Goal: Information Seeking & Learning: Learn about a topic

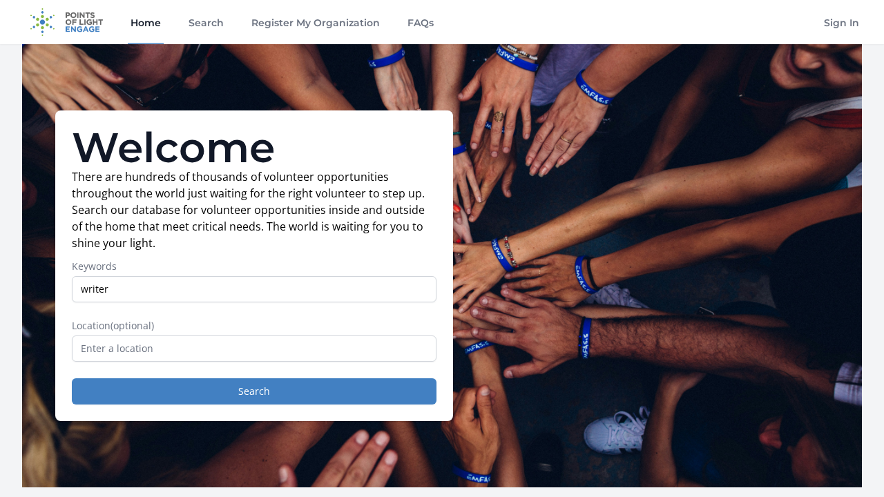
type input "writer"
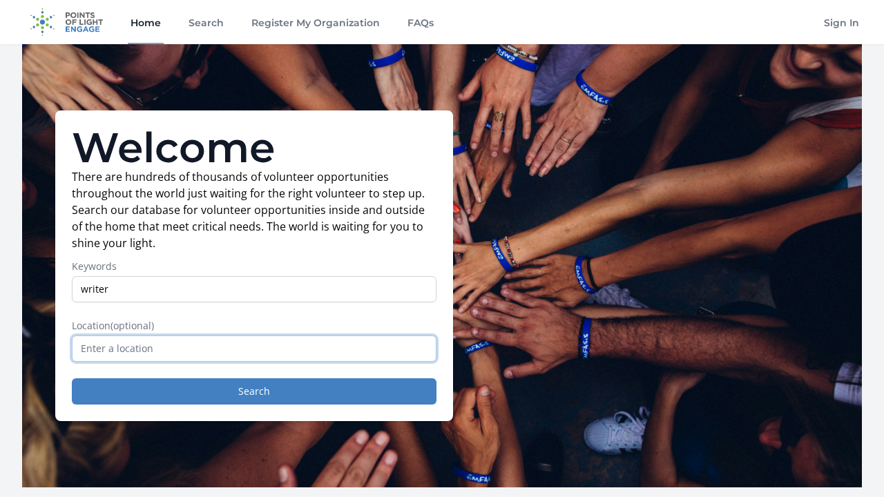
click at [269, 348] on input "text" at bounding box center [254, 349] width 365 height 26
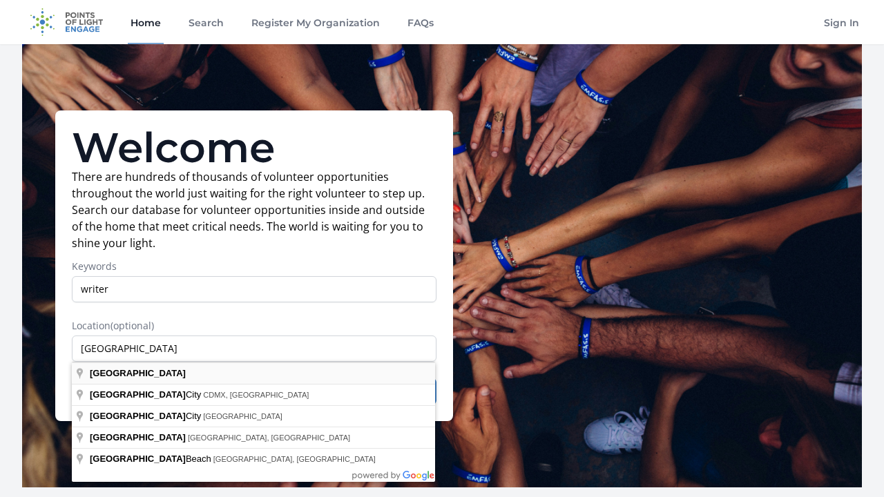
type input "Mexico"
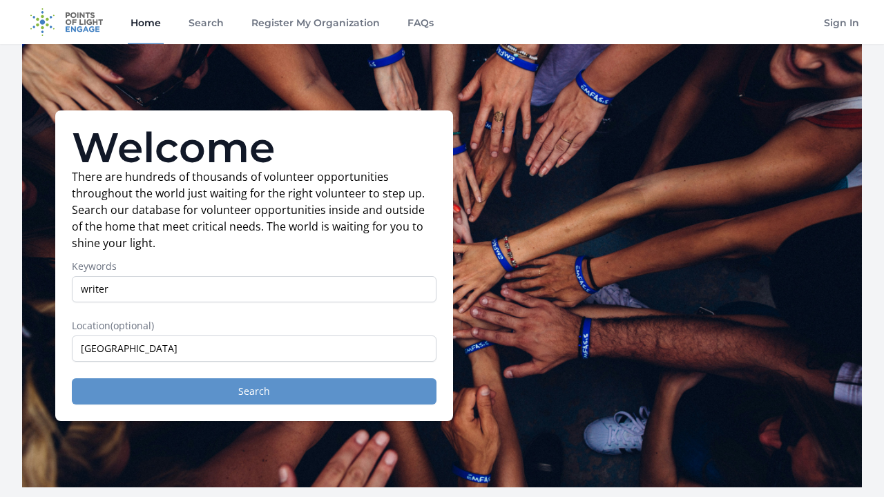
click at [272, 399] on button "Search" at bounding box center [254, 391] width 365 height 26
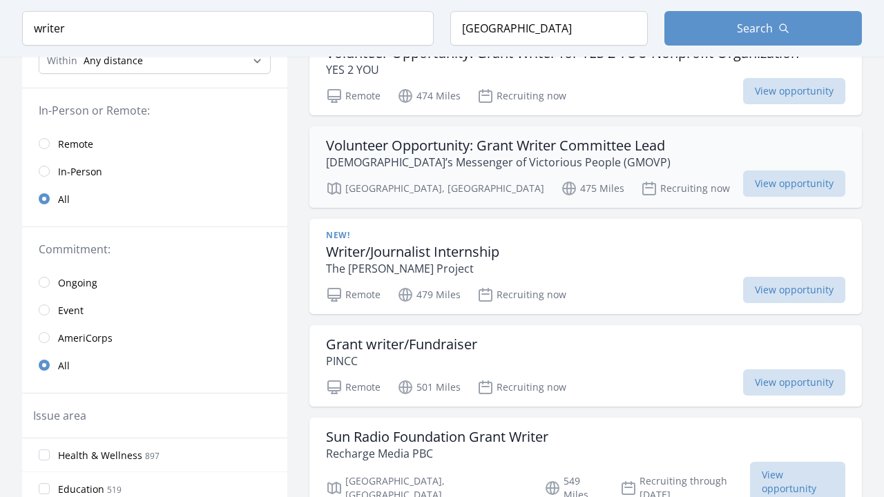
scroll to position [169, 0]
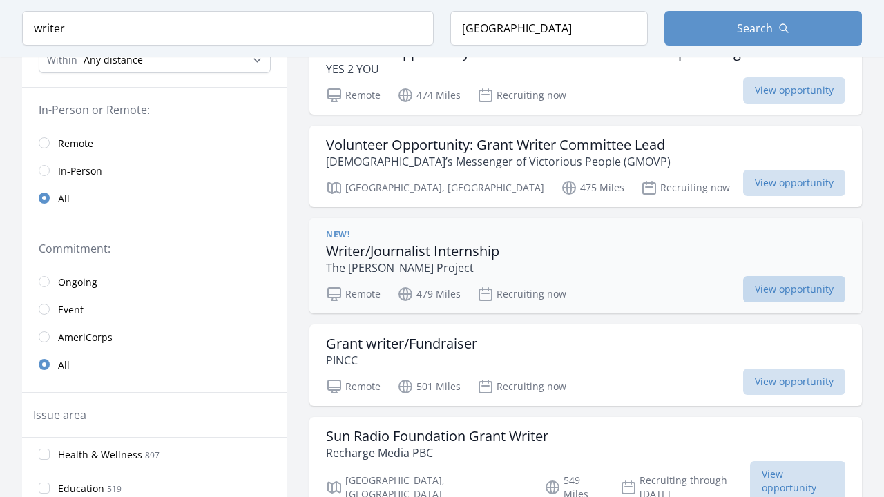
click at [743, 289] on span "View opportunity" at bounding box center [794, 289] width 102 height 26
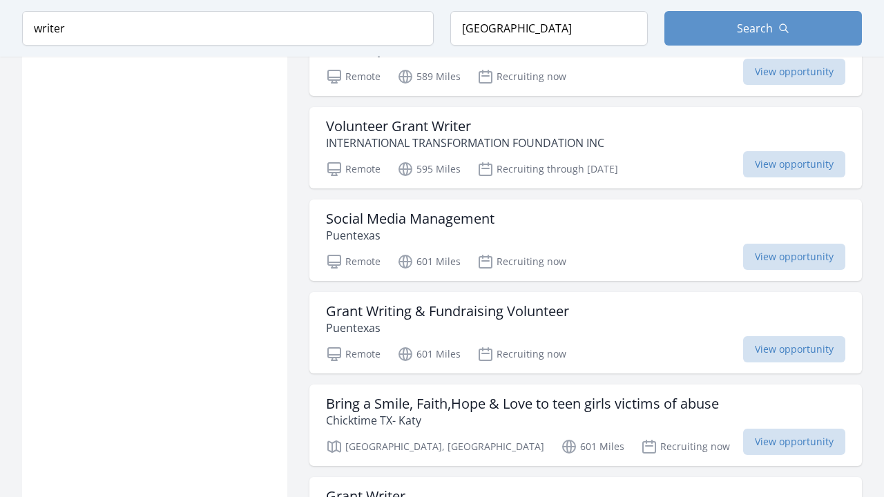
scroll to position [964, 0]
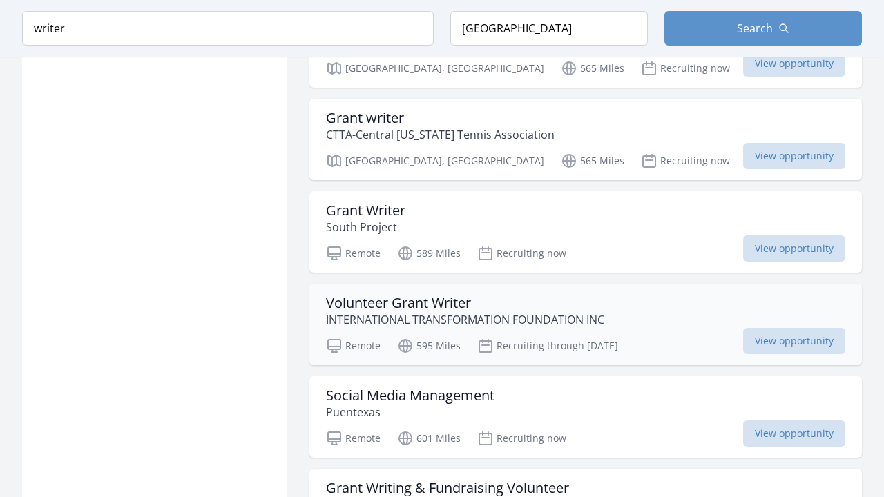
click at [466, 295] on h3 "Volunteer Grant Writer" at bounding box center [465, 303] width 278 height 17
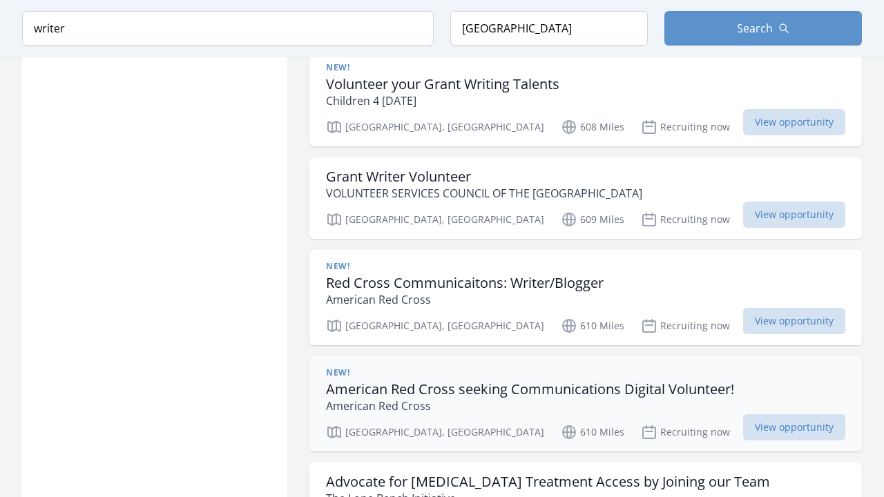
scroll to position [1859, 0]
click at [530, 274] on h3 "Red Cross Communicaitons: Writer/Blogger" at bounding box center [465, 282] width 278 height 17
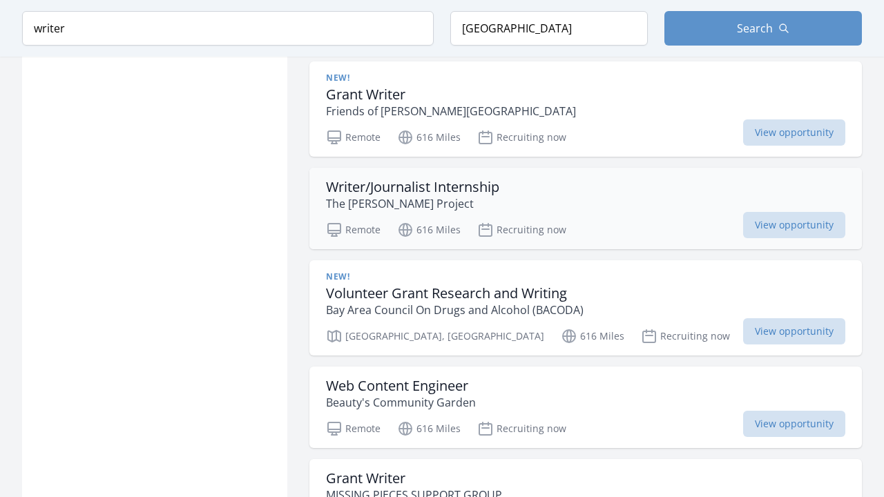
scroll to position [2845, 0]
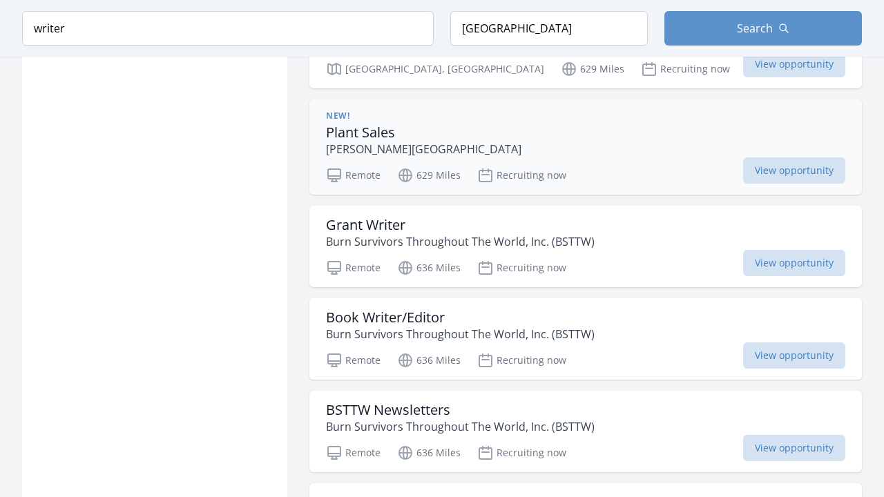
scroll to position [4876, 0]
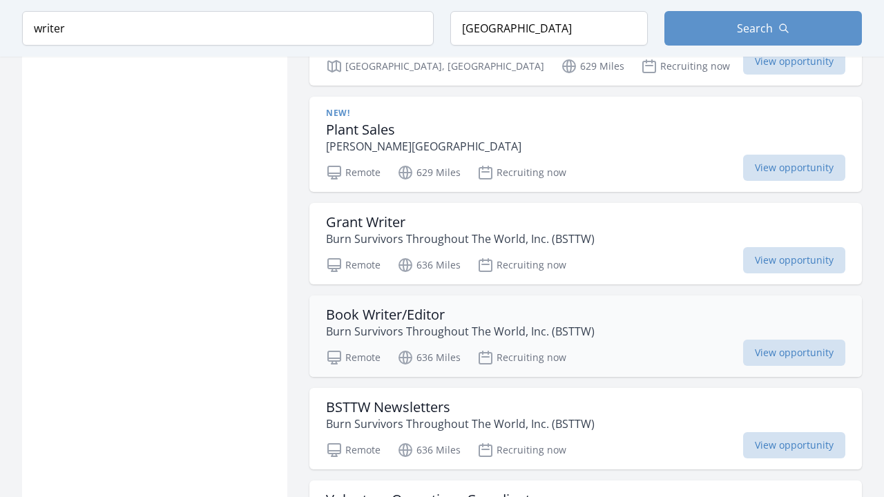
click at [423, 307] on h3 "Book Writer/Editor" at bounding box center [460, 315] width 269 height 17
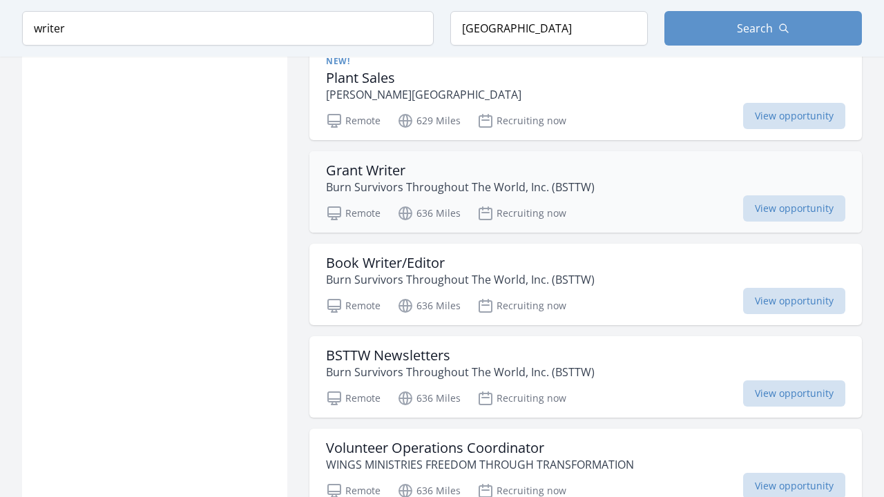
scroll to position [4941, 0]
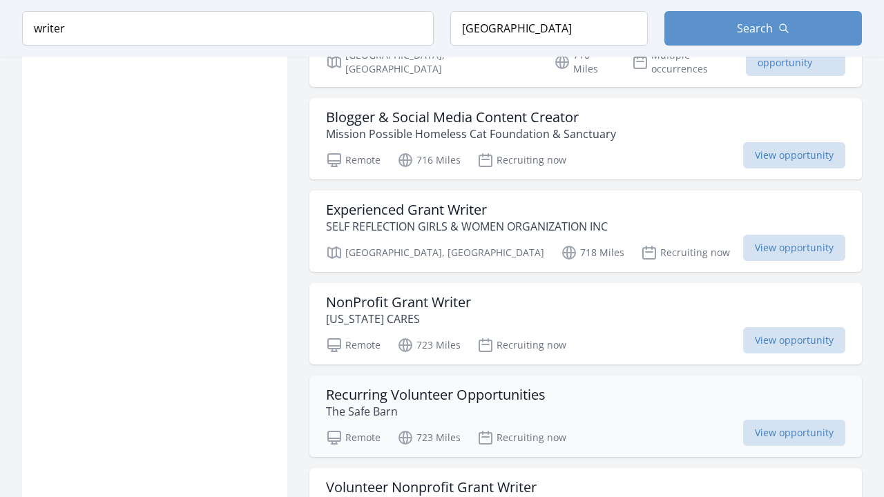
scroll to position [5929, 0]
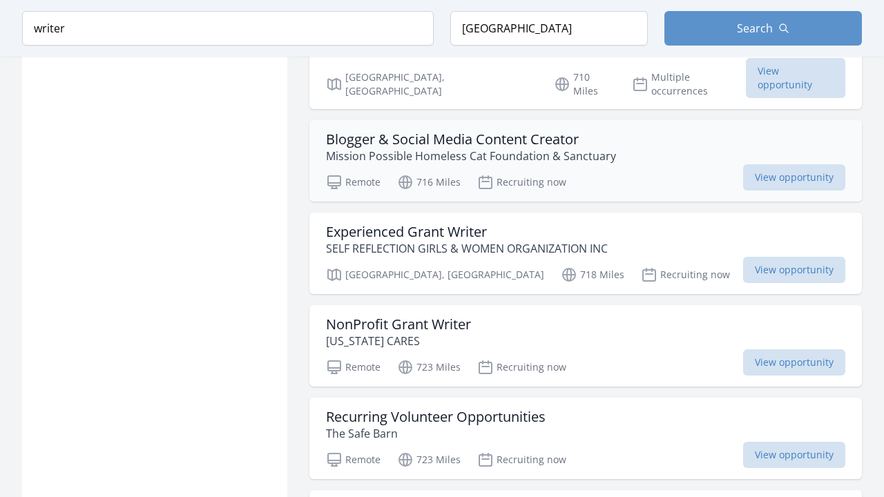
click at [369, 148] on p "Mission Possible Homeless Cat Foundation & Sanctuary" at bounding box center [471, 156] width 290 height 17
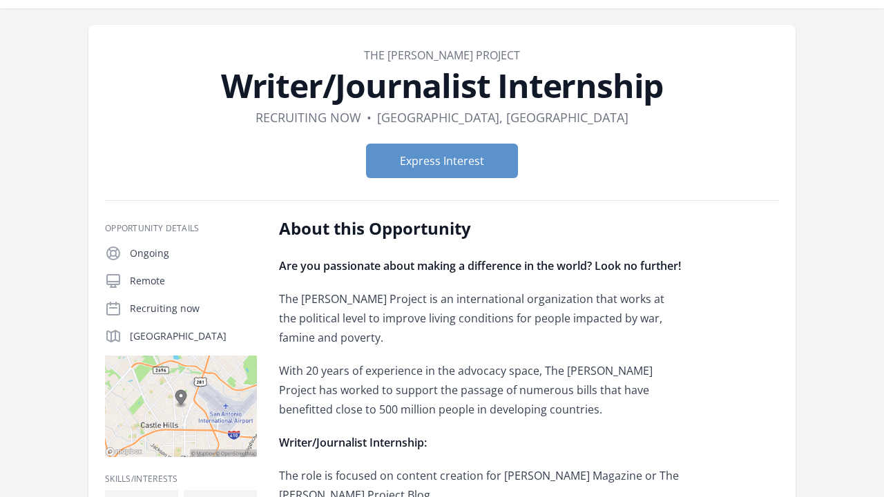
scroll to position [37, 0]
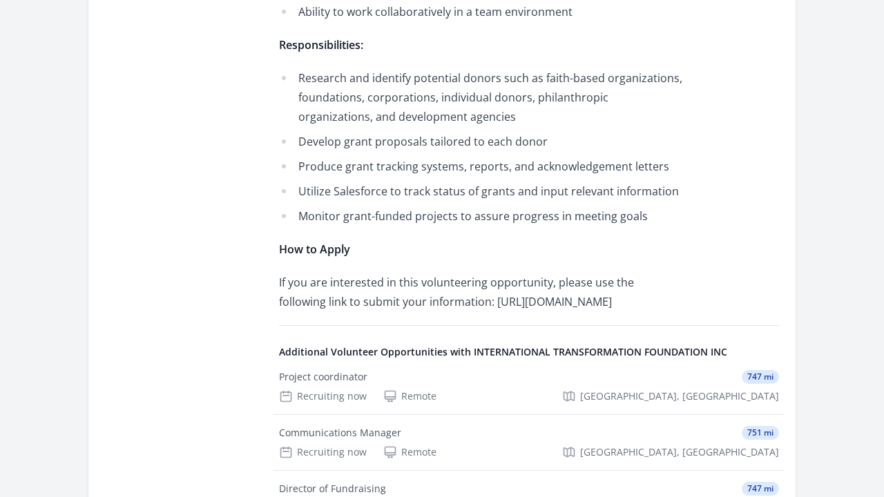
scroll to position [738, 0]
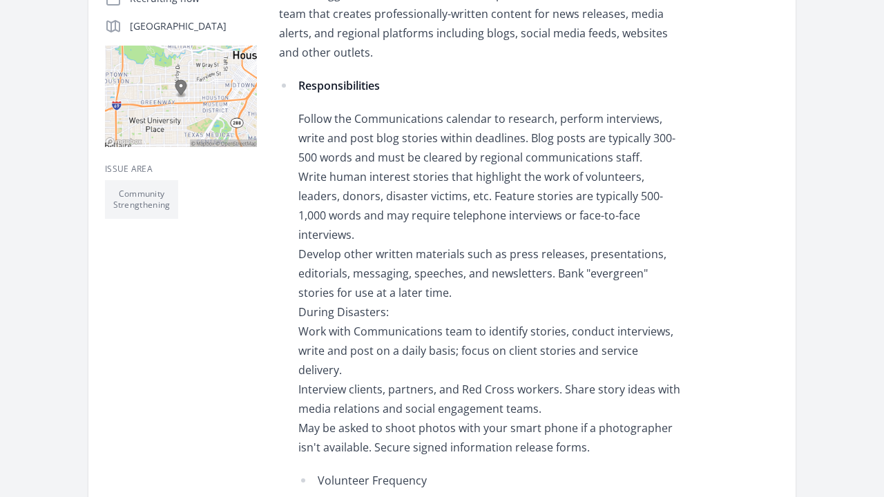
scroll to position [380, 0]
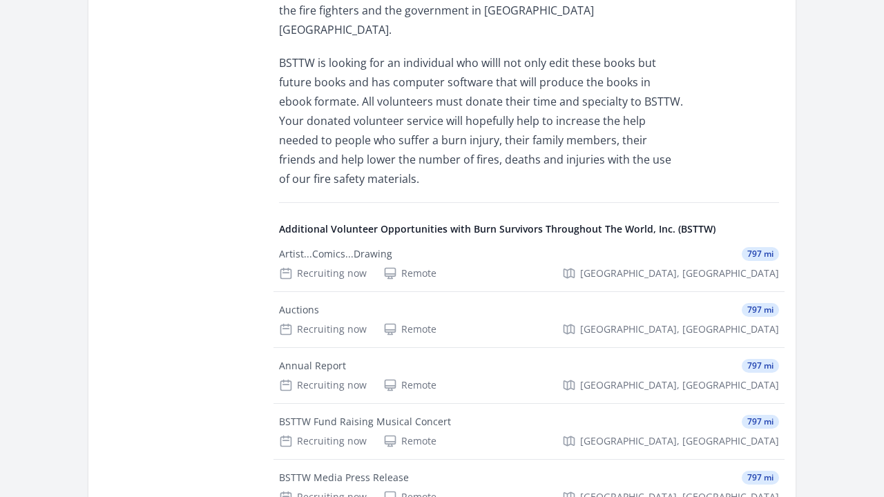
scroll to position [588, 0]
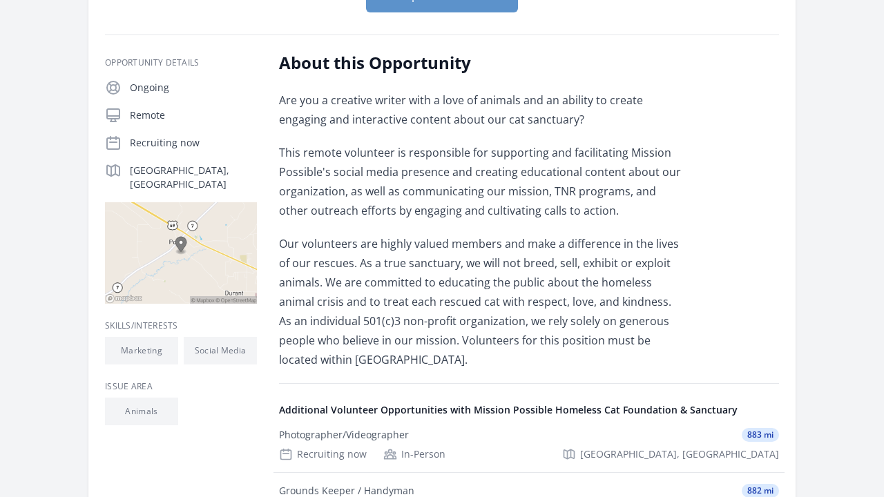
scroll to position [202, 0]
